Goal: Transaction & Acquisition: Purchase product/service

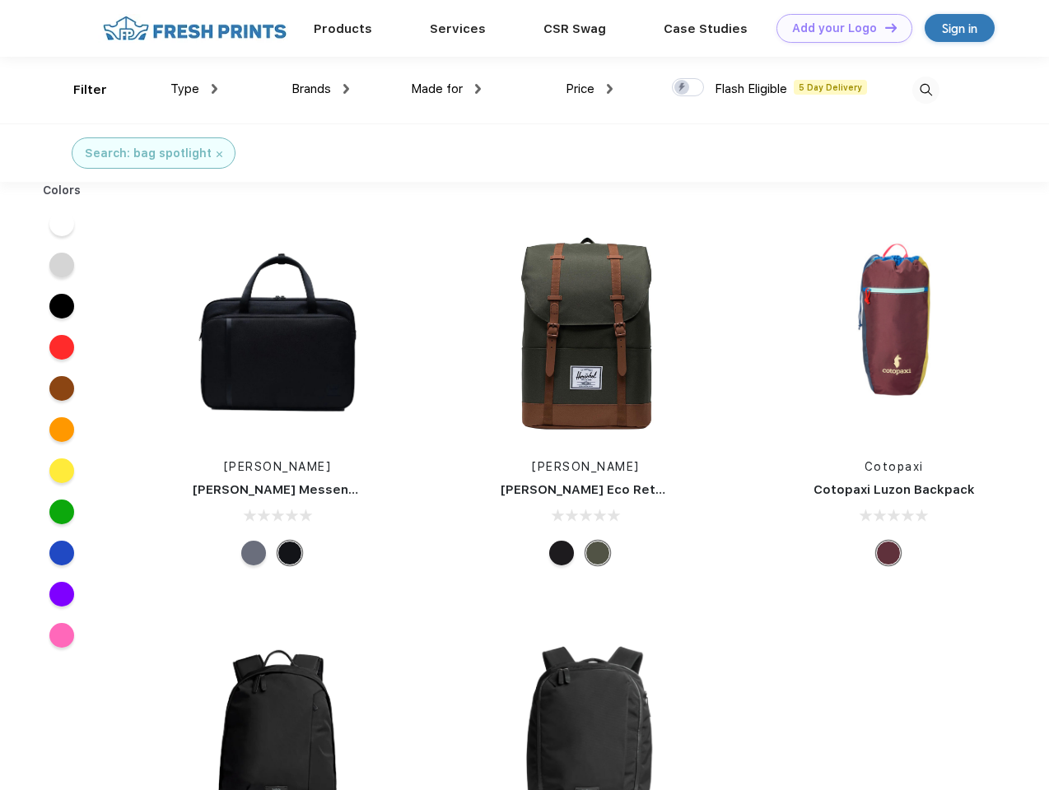
click at [838, 28] on link "Add your Logo Design Tool" at bounding box center [844, 28] width 136 height 29
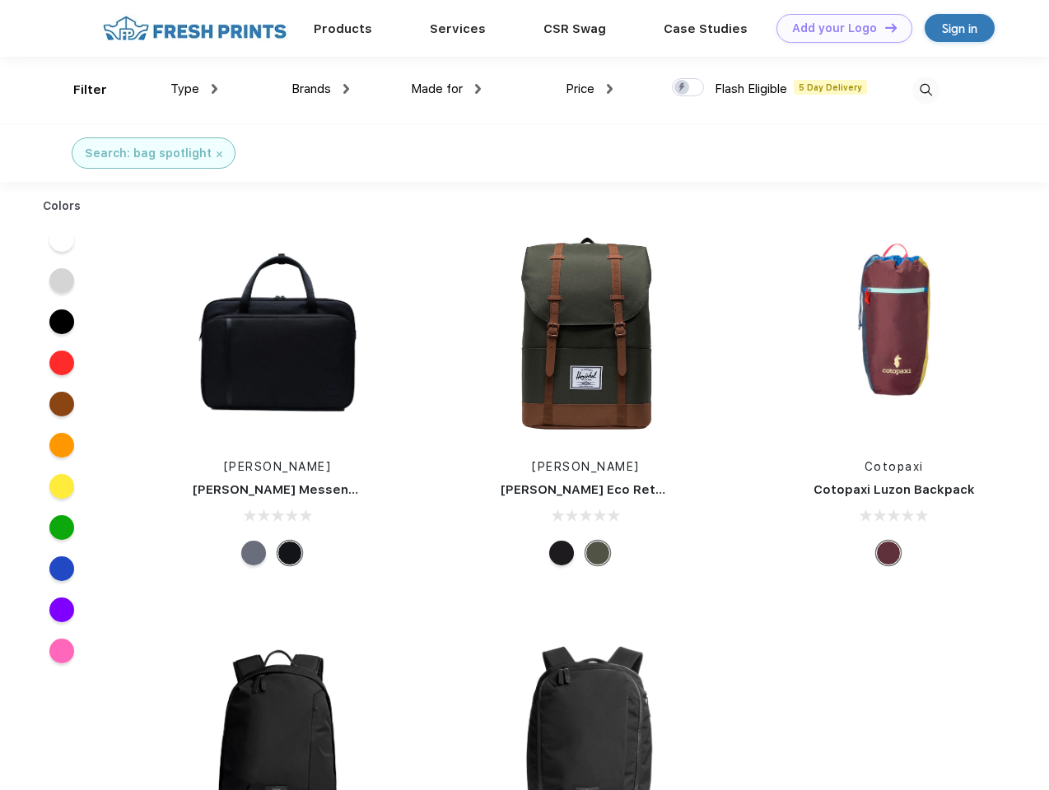
click at [0, 0] on div "Design Tool" at bounding box center [0, 0] width 0 height 0
click at [883, 27] on link "Add your Logo Design Tool" at bounding box center [844, 28] width 136 height 29
click at [79, 90] on div "Filter" at bounding box center [90, 90] width 34 height 19
click at [194, 89] on span "Type" at bounding box center [184, 88] width 29 height 15
click at [320, 89] on span "Brands" at bounding box center [311, 88] width 40 height 15
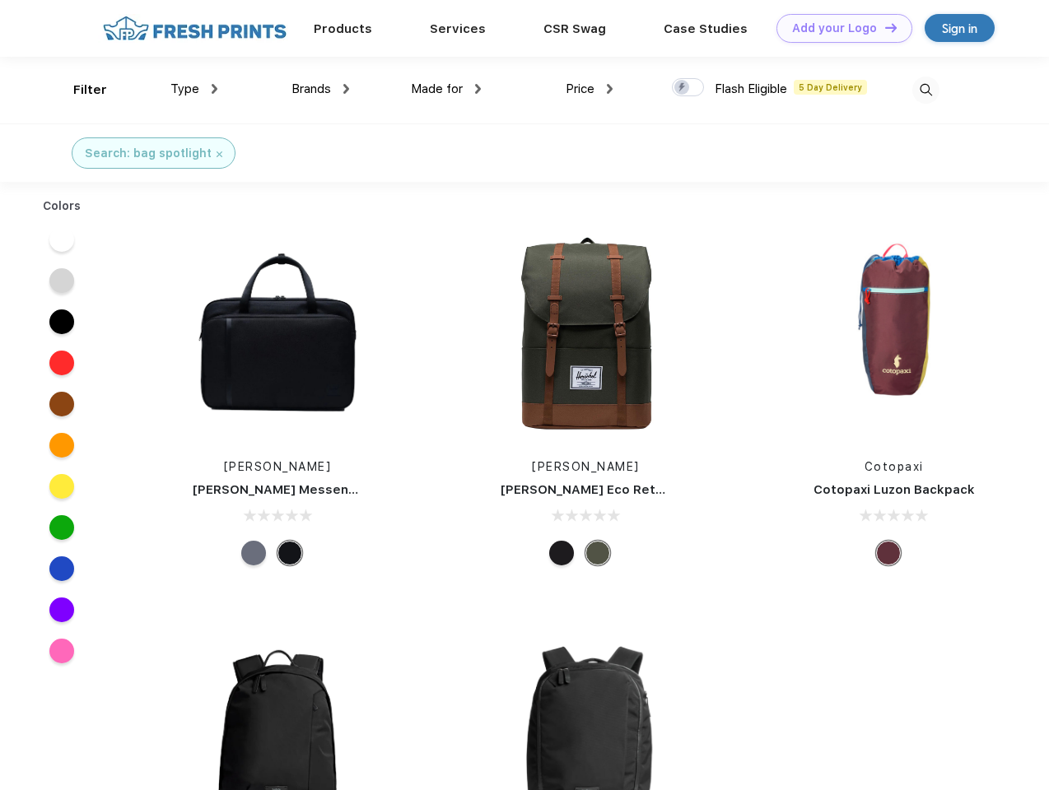
click at [446, 89] on span "Made for" at bounding box center [437, 88] width 52 height 15
click at [589, 89] on span "Price" at bounding box center [580, 88] width 29 height 15
click at [688, 88] on div at bounding box center [688, 87] width 32 height 18
click at [682, 88] on input "checkbox" at bounding box center [677, 82] width 11 height 11
click at [925, 90] on img at bounding box center [925, 90] width 27 height 27
